Goal: Obtain resource: Obtain resource

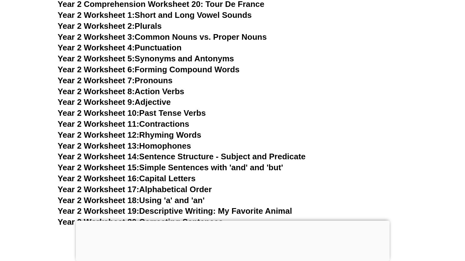
scroll to position [1746, 0]
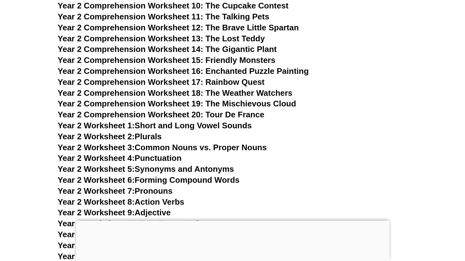
scroll to position [1629, 0]
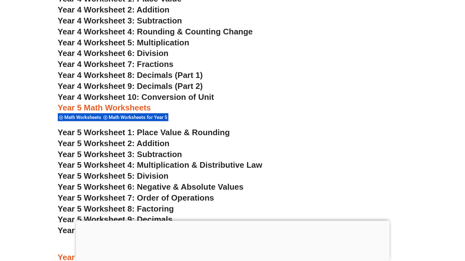
scroll to position [1203, 0]
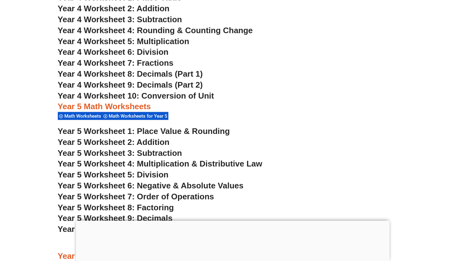
click at [146, 53] on span "Year 4 Worksheet 6: Division" at bounding box center [113, 51] width 111 height 9
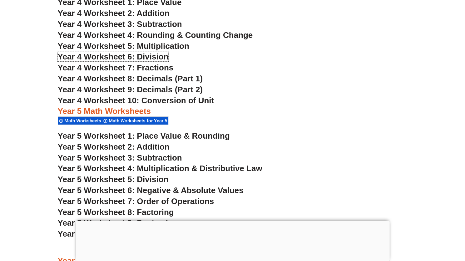
scroll to position [1198, 0]
click at [161, 48] on span "Year 4 Worksheet 5: Multiplication" at bounding box center [124, 46] width 132 height 9
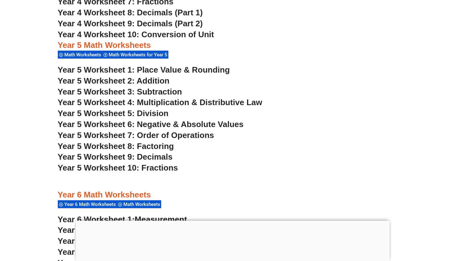
scroll to position [1271, 0]
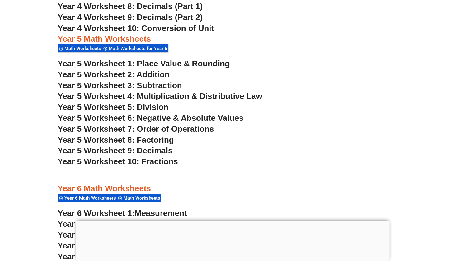
click at [164, 99] on span "Year 5 Worksheet 4: Multiplication & Distributive Law" at bounding box center [160, 95] width 205 height 9
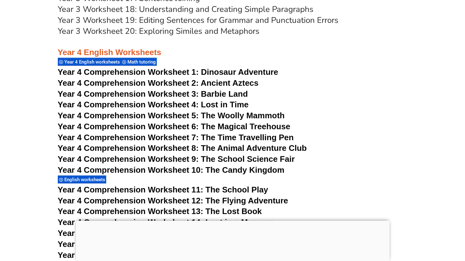
scroll to position [2513, 0]
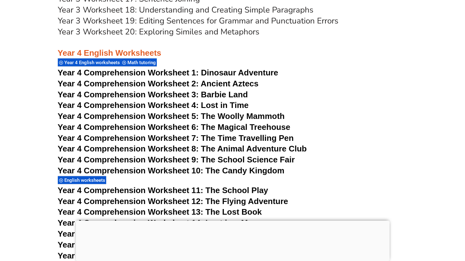
click at [207, 94] on span "Year 4 Comprehension Worksheet 3: Barbie Land" at bounding box center [153, 94] width 190 height 9
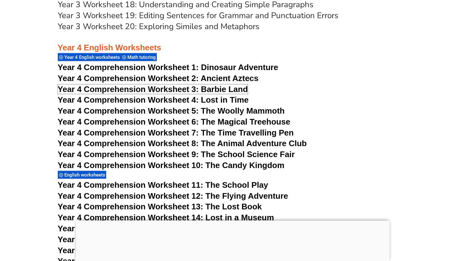
scroll to position [2518, 0]
click at [253, 121] on span "Year 4 Comprehension Worksheet 6: The Magical Treehouse" at bounding box center [174, 121] width 233 height 9
